Goal: Task Accomplishment & Management: Use online tool/utility

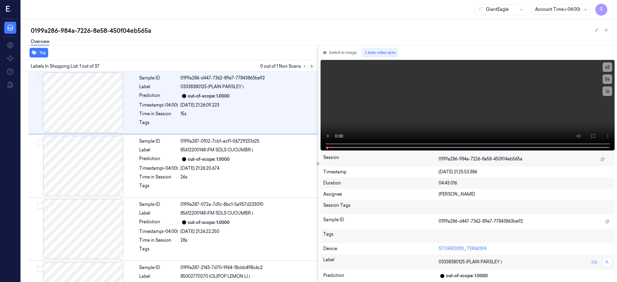
click at [314, 65] on icon at bounding box center [312, 66] width 4 height 4
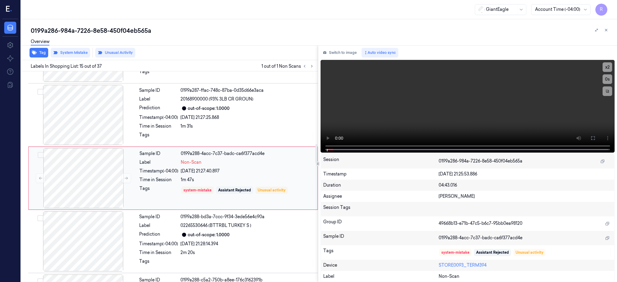
scroll to position [812, 0]
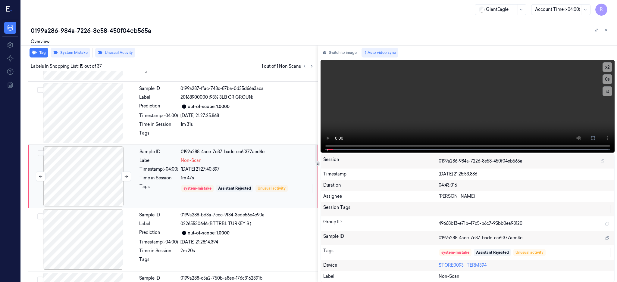
click at [91, 183] on div at bounding box center [83, 177] width 107 height 60
click at [102, 109] on div at bounding box center [83, 113] width 107 height 60
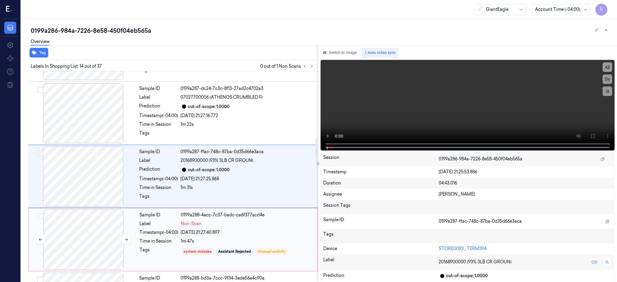
click at [105, 242] on div at bounding box center [83, 240] width 107 height 60
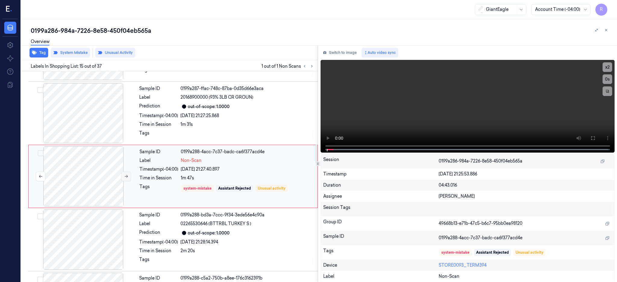
click at [126, 175] on icon at bounding box center [126, 177] width 4 height 4
click at [126, 178] on icon at bounding box center [126, 177] width 4 height 4
click at [95, 122] on div at bounding box center [83, 113] width 107 height 60
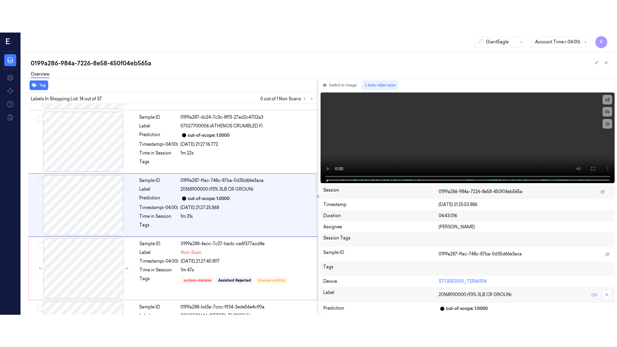
scroll to position [749, 0]
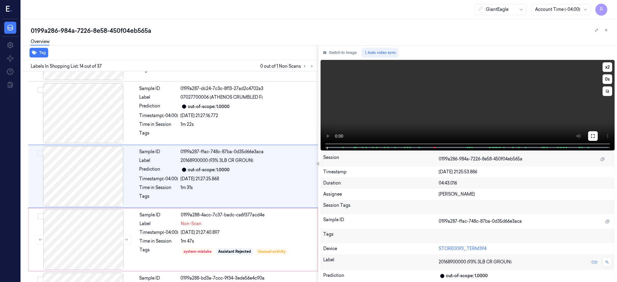
click at [598, 131] on button at bounding box center [593, 136] width 10 height 10
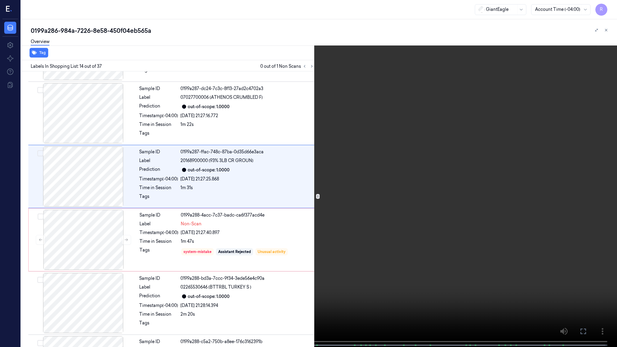
click at [250, 243] on video at bounding box center [308, 174] width 617 height 348
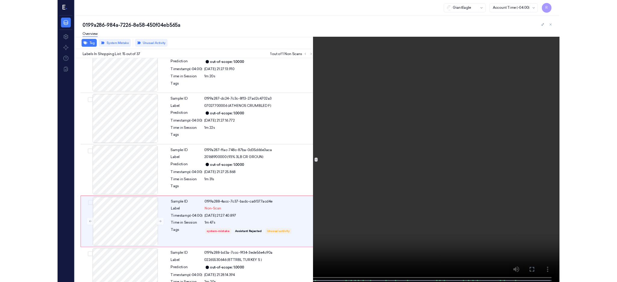
scroll to position [780, 0]
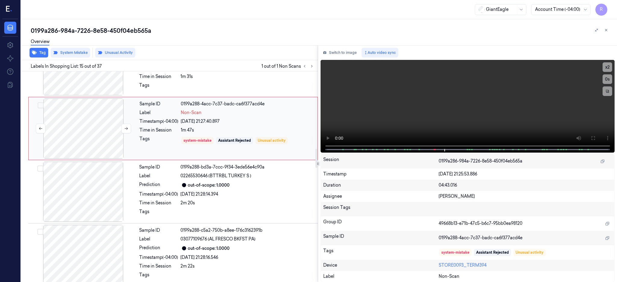
click at [92, 134] on div at bounding box center [83, 129] width 107 height 60
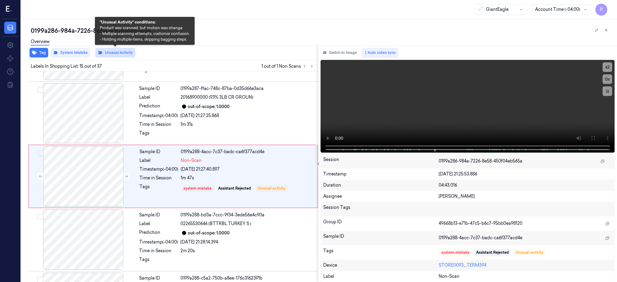
click at [116, 52] on button "Unusual Activity" at bounding box center [115, 53] width 40 height 10
